Goal: Obtain resource: Obtain resource

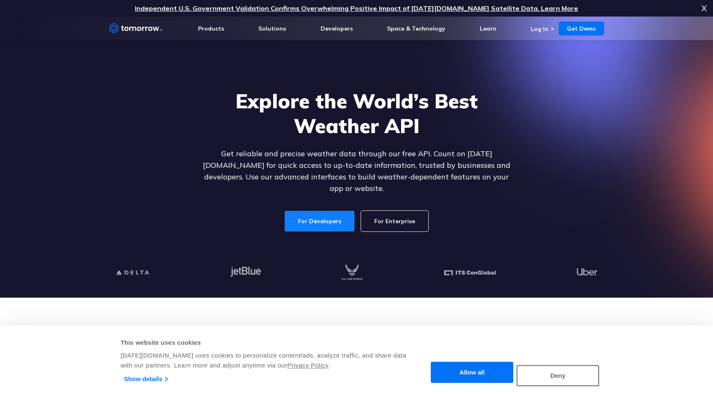
click at [327, 212] on link "For Developers" at bounding box center [320, 221] width 70 height 21
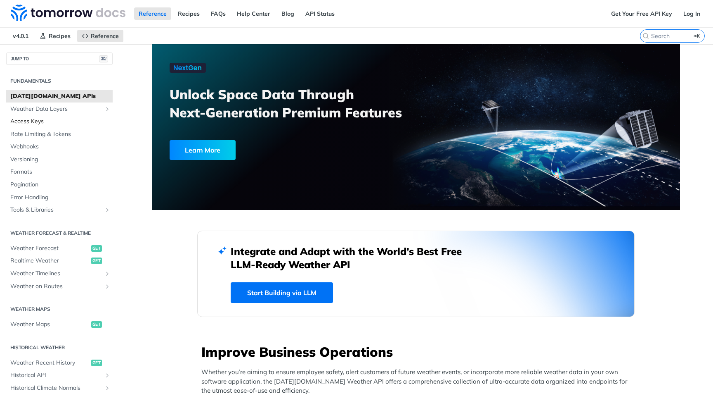
click at [31, 123] on span "Access Keys" at bounding box center [60, 121] width 100 height 8
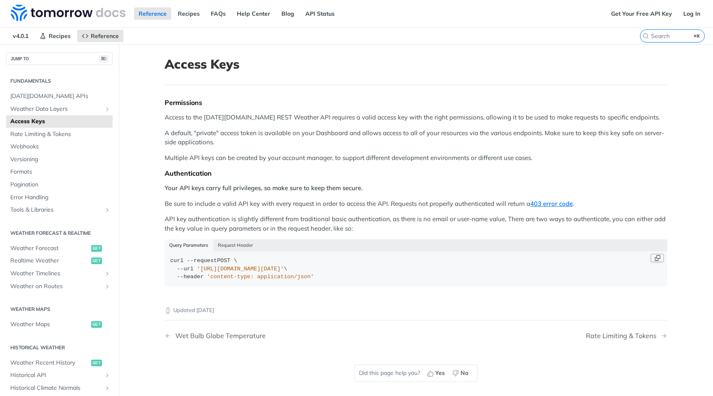
click at [657, 256] on button "Copy Code" at bounding box center [657, 258] width 13 height 8
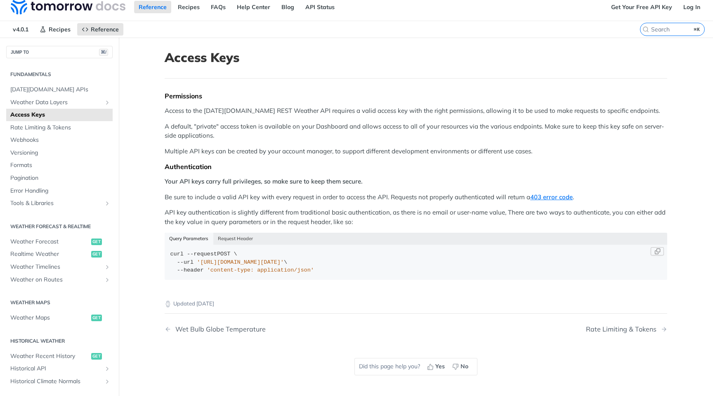
scroll to position [12, 0]
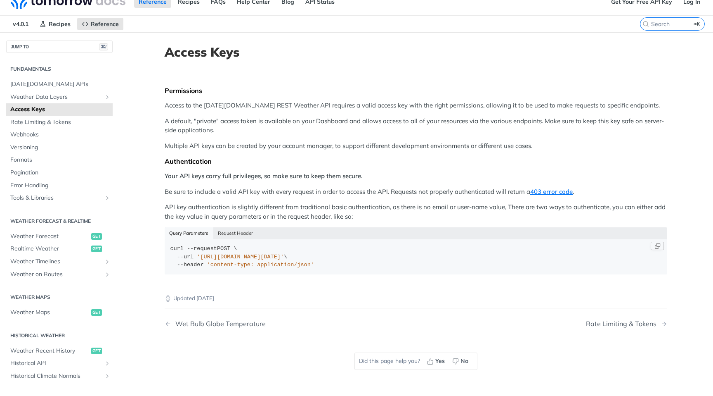
click at [265, 256] on span "'https://api.tomorrow.io/v4/locations?apikey=API_KEY'" at bounding box center [240, 257] width 87 height 6
drag, startPoint x: 384, startPoint y: 258, endPoint x: 199, endPoint y: 256, distance: 185.0
click at [199, 256] on div "curl --request POST \ --url 'https://api.tomorrow.io/v4/locations?apikey=API_KE…" at bounding box center [417, 256] width 492 height 24
copy div "https://api.tomorrow.io/v4/locations?apikey=API_KEY' \"
